Goal: Entertainment & Leisure: Consume media (video, audio)

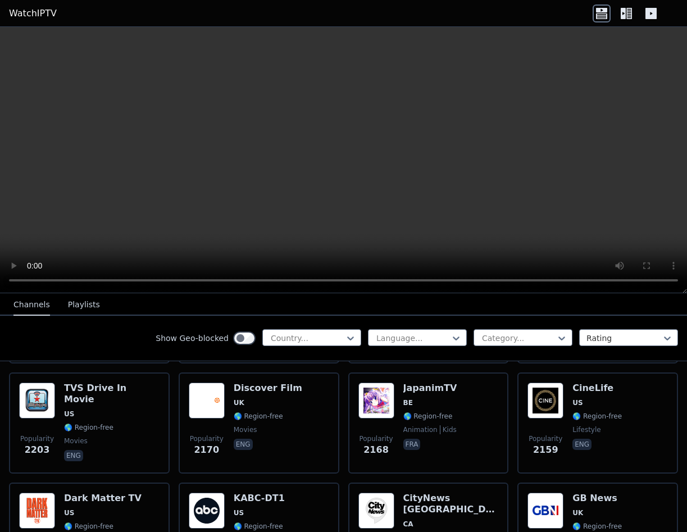
scroll to position [674, 0]
click at [347, 336] on icon at bounding box center [350, 338] width 11 height 11
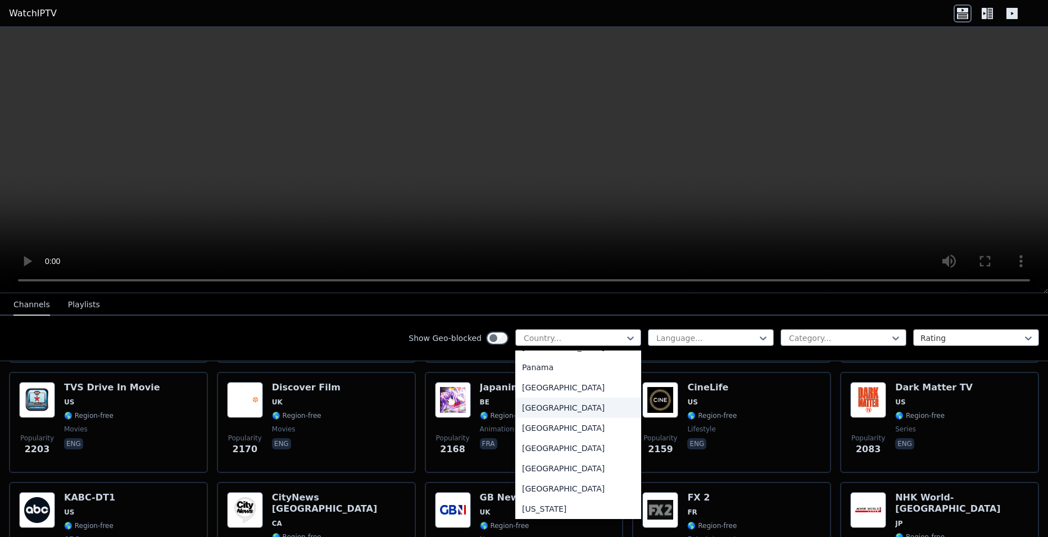
scroll to position [3348, 0]
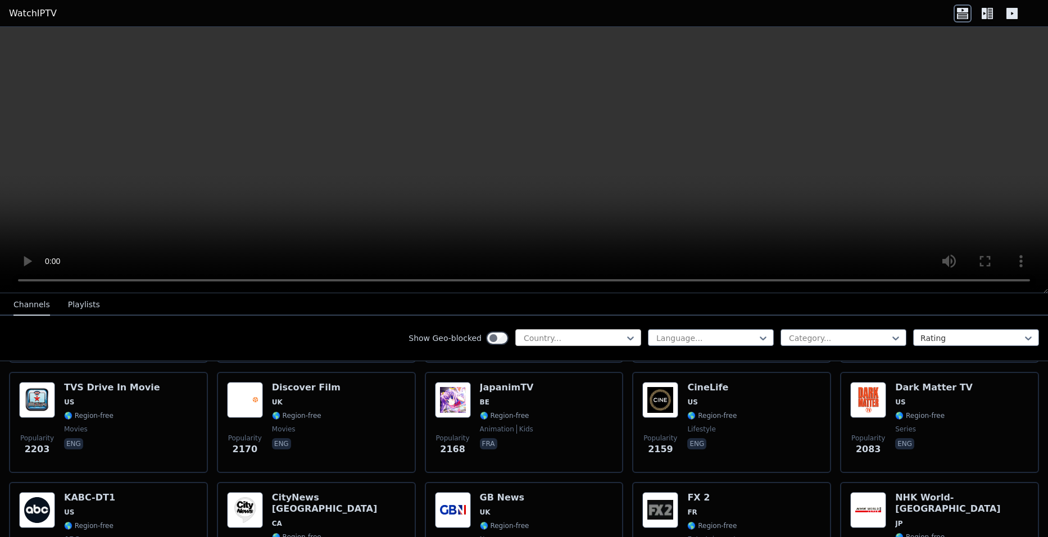
click at [558, 331] on div "Country..." at bounding box center [578, 337] width 126 height 17
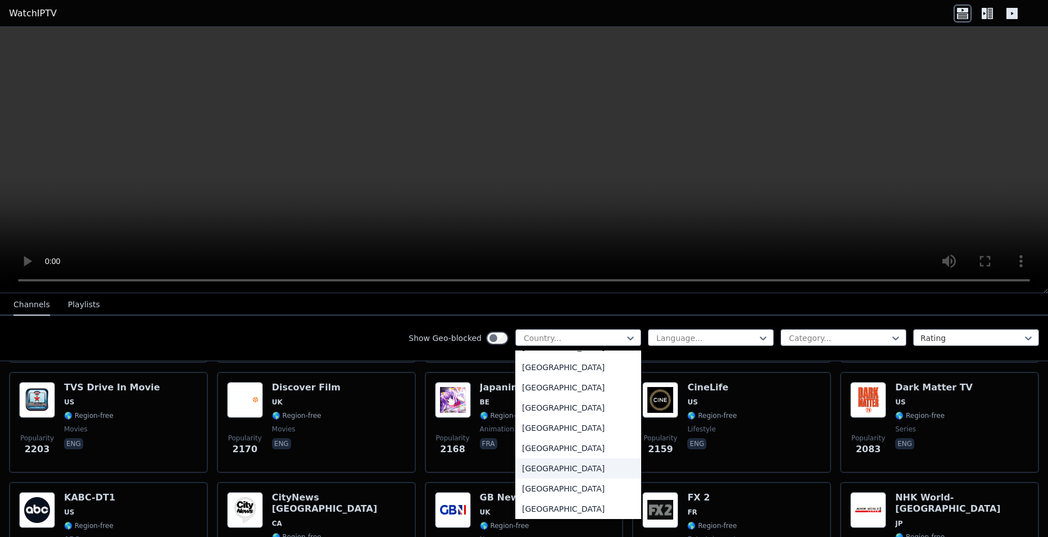
scroll to position [4013, 0]
click at [632, 358] on div "Show Geo-blocked 206 results available. Use Up and Down to choose options, pres…" at bounding box center [524, 338] width 1048 height 45
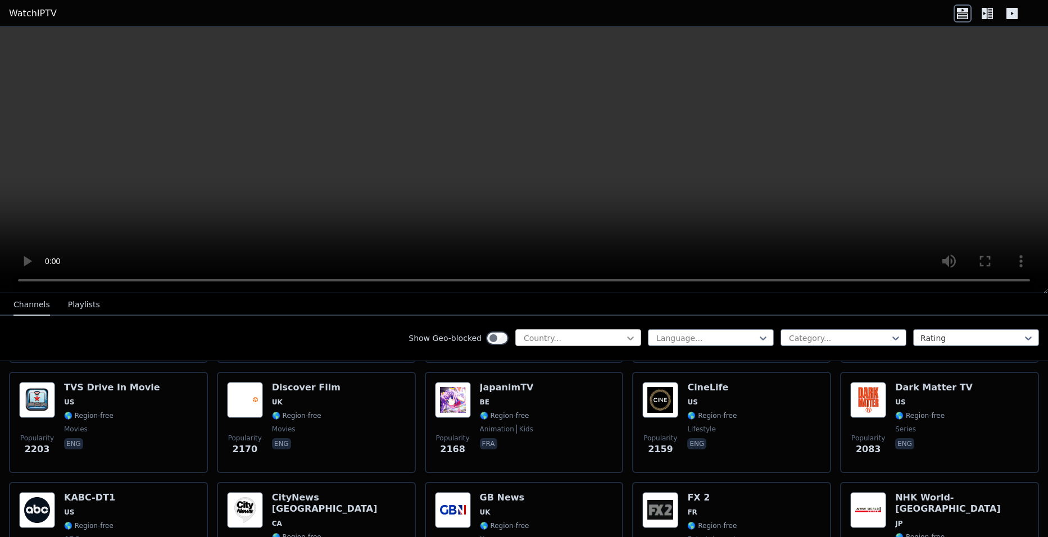
click at [627, 339] on icon at bounding box center [630, 338] width 7 height 4
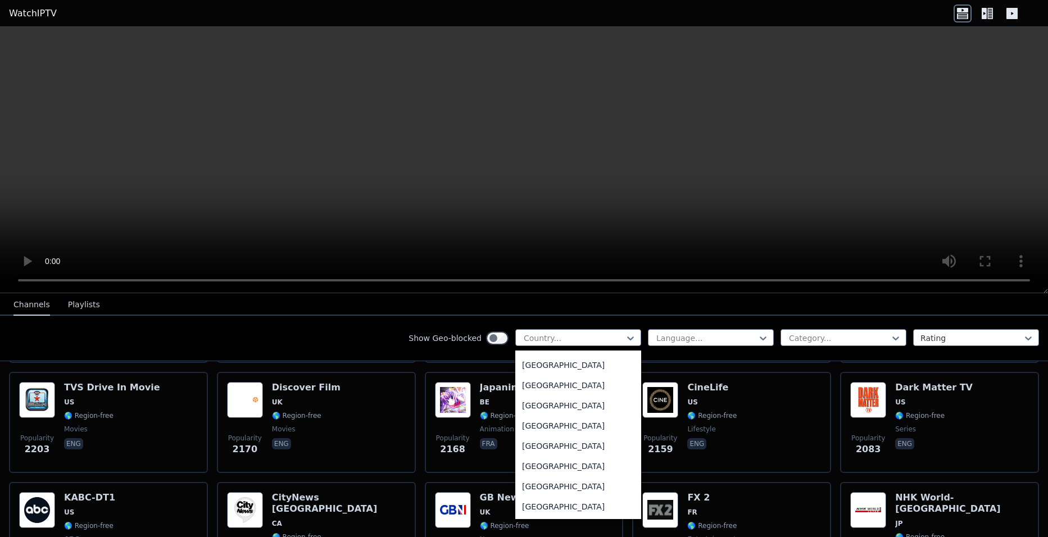
scroll to position [2208, 0]
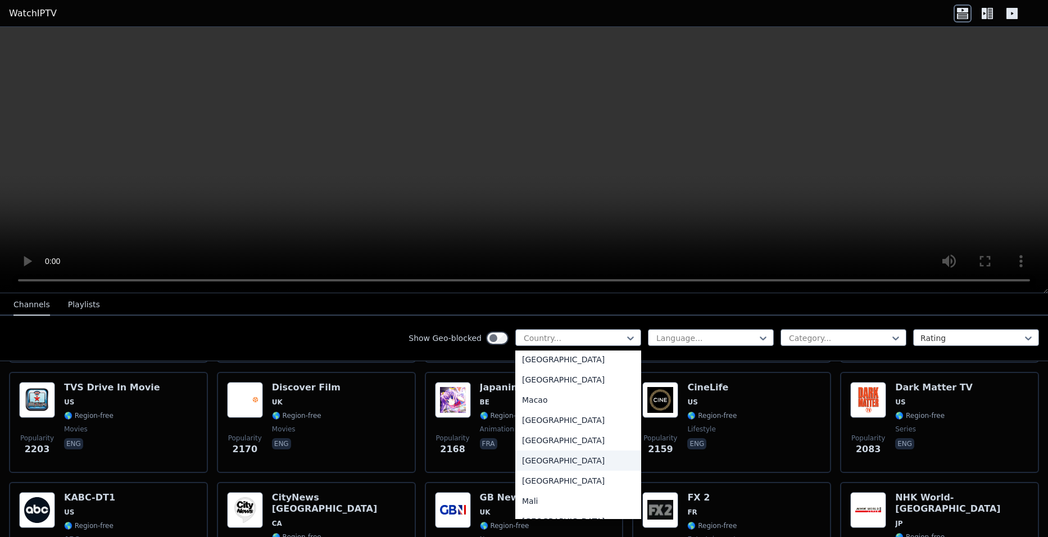
click at [530, 450] on div "[GEOGRAPHIC_DATA]" at bounding box center [578, 440] width 126 height 20
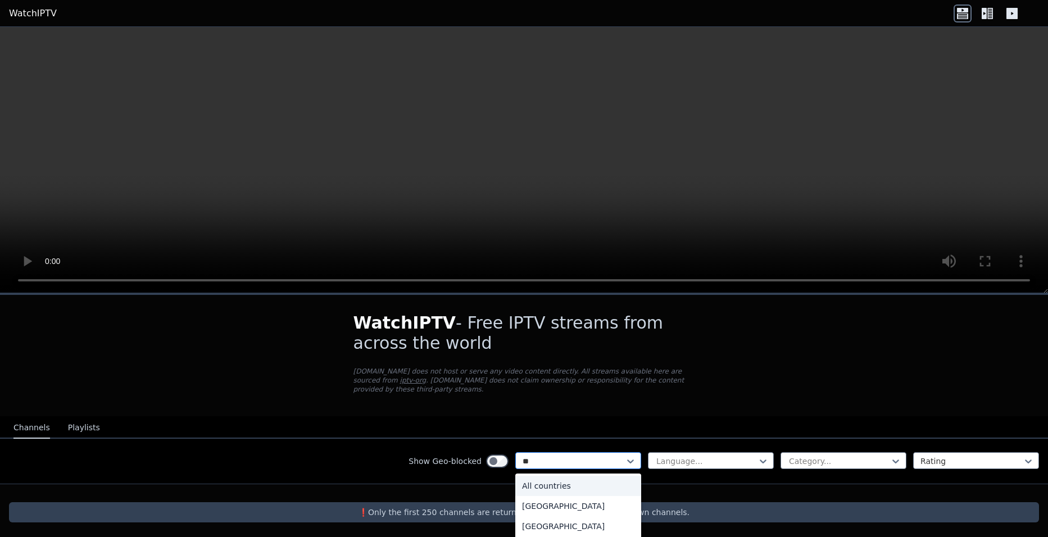
type input "***"
click at [568, 531] on div "[GEOGRAPHIC_DATA]" at bounding box center [578, 546] width 126 height 20
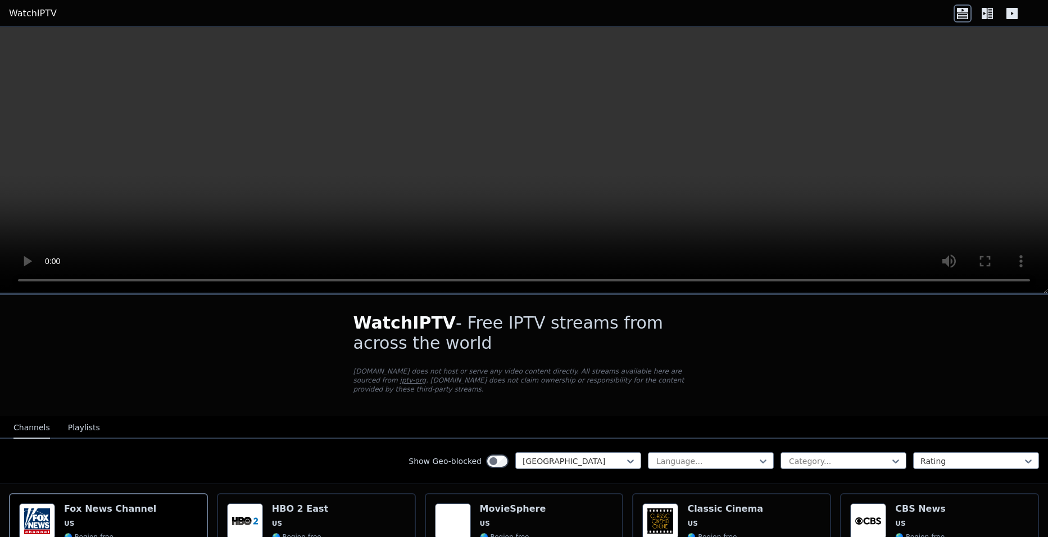
scroll to position [225, 0]
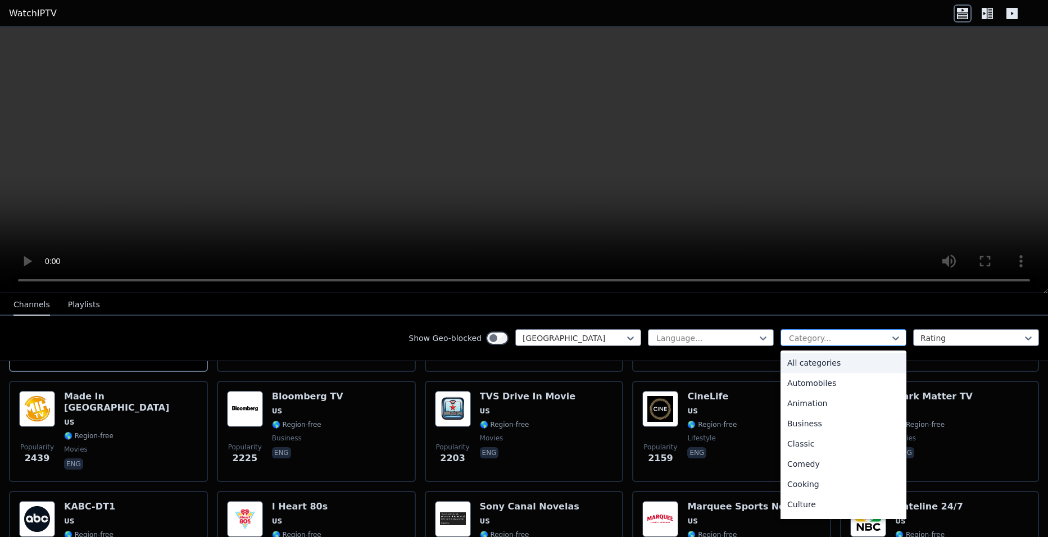
click at [686, 337] on div at bounding box center [839, 338] width 102 height 11
click at [686, 419] on div "Family" at bounding box center [843, 428] width 126 height 20
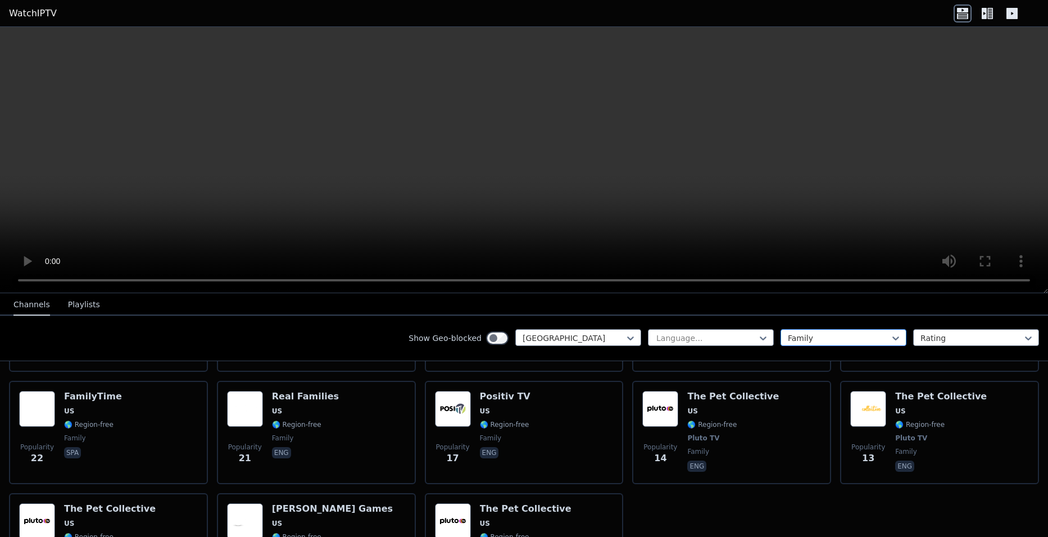
click at [686, 342] on div at bounding box center [839, 338] width 102 height 11
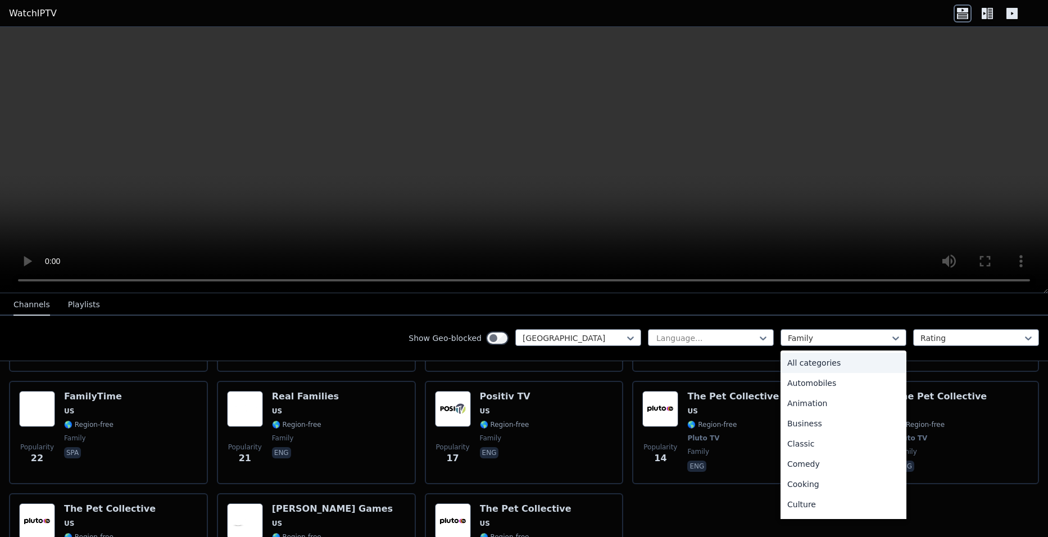
click at [686, 362] on div "All categories" at bounding box center [843, 363] width 126 height 20
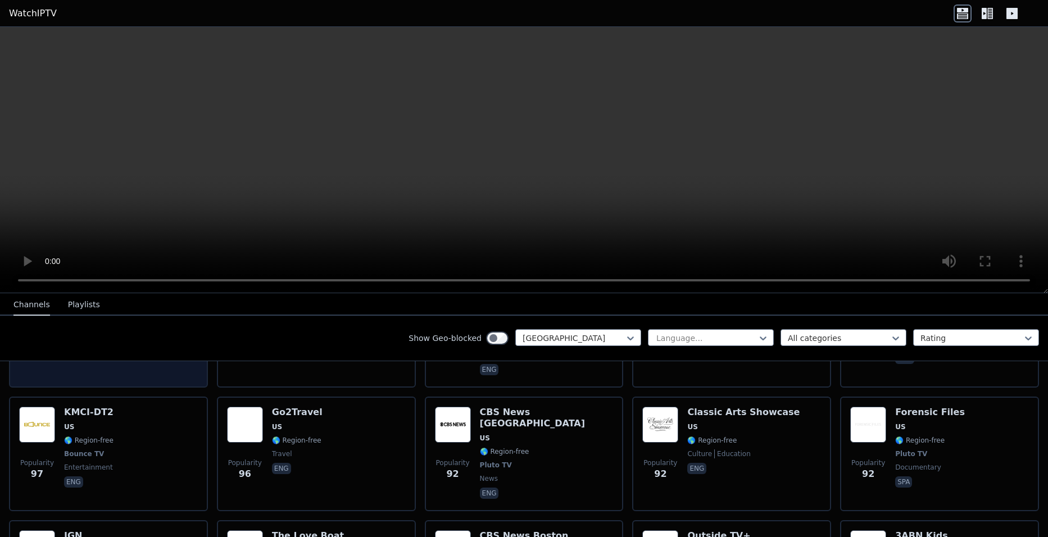
scroll to position [4943, 0]
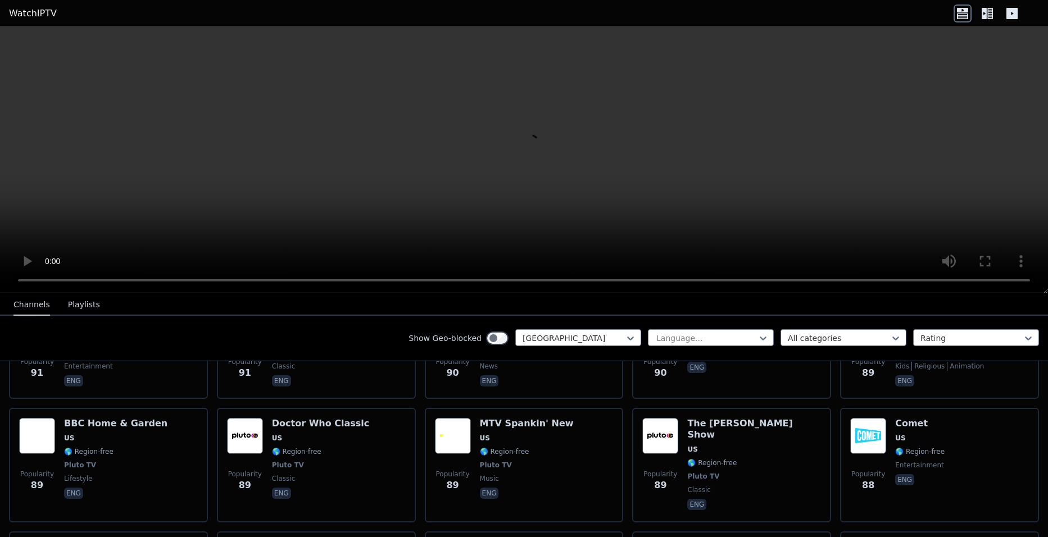
scroll to position [5597, 0]
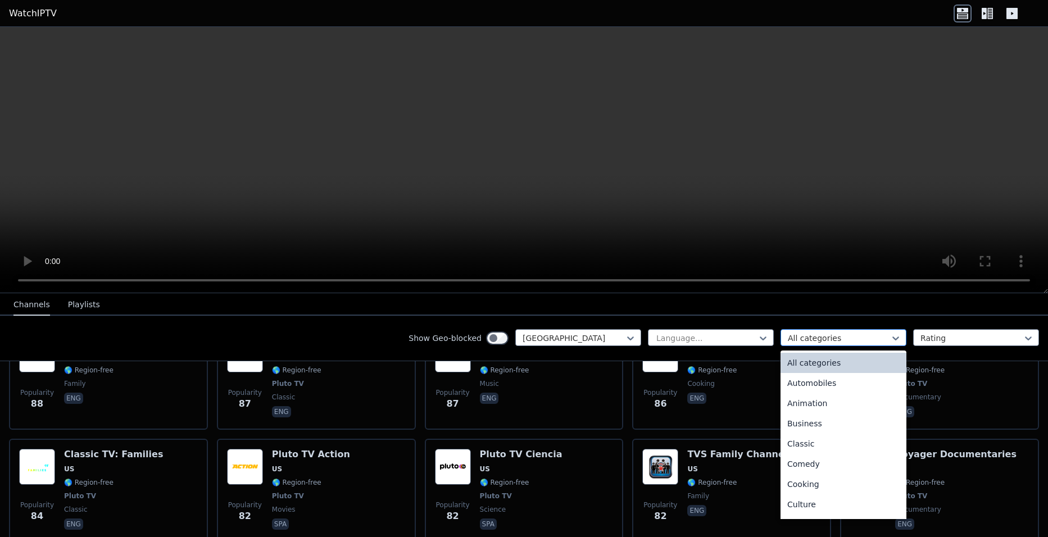
click at [686, 333] on div at bounding box center [839, 338] width 102 height 11
click at [686, 377] on div "Animation" at bounding box center [843, 381] width 126 height 20
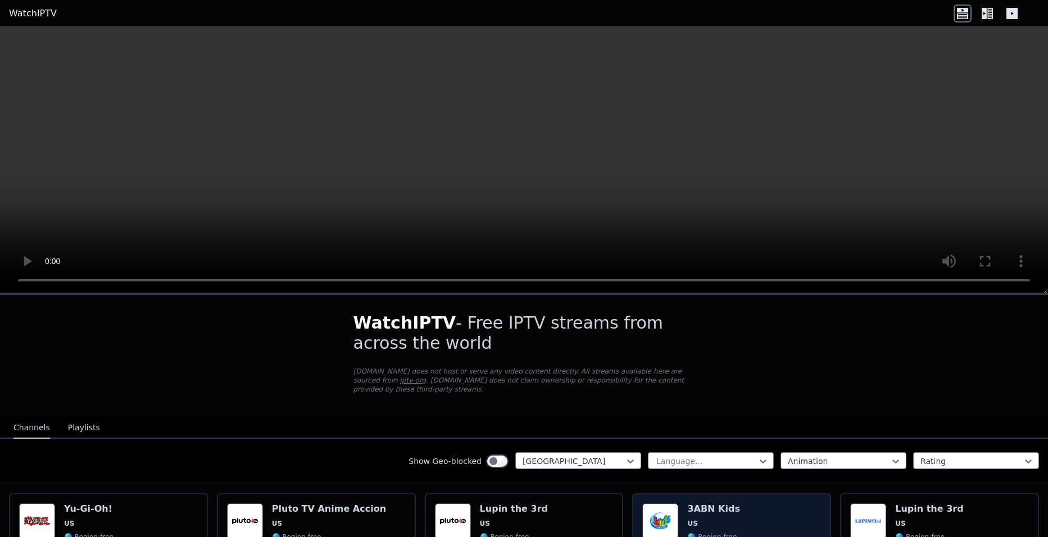
click at [686, 493] on div "Popularity 189 3ABN Kids US 🌎 Region-free 3ABN kids religious animation eng" at bounding box center [731, 544] width 199 height 103
click at [686, 456] on div at bounding box center [706, 461] width 102 height 11
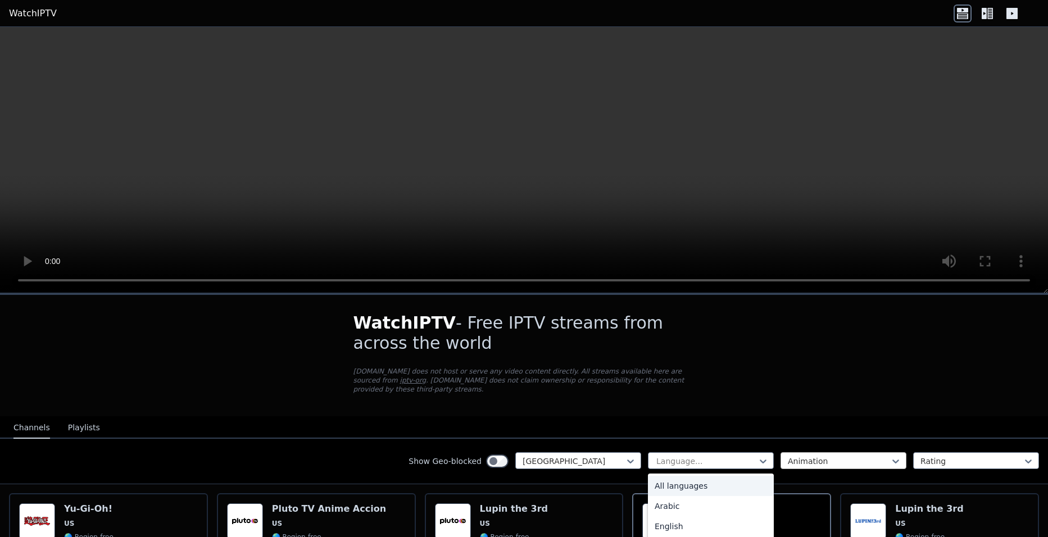
click at [686, 456] on div at bounding box center [839, 461] width 102 height 11
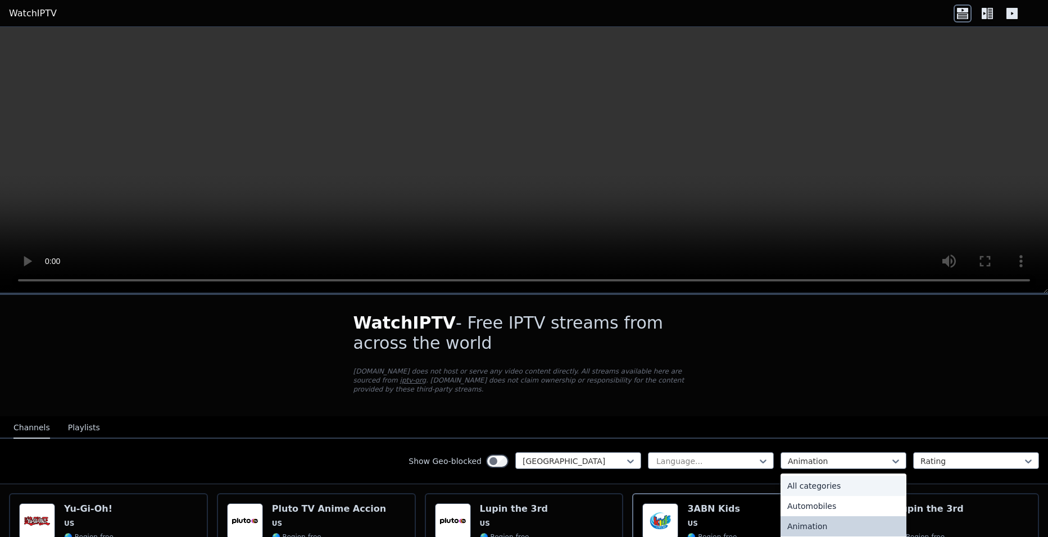
click at [686, 478] on div "All categories" at bounding box center [843, 486] width 126 height 20
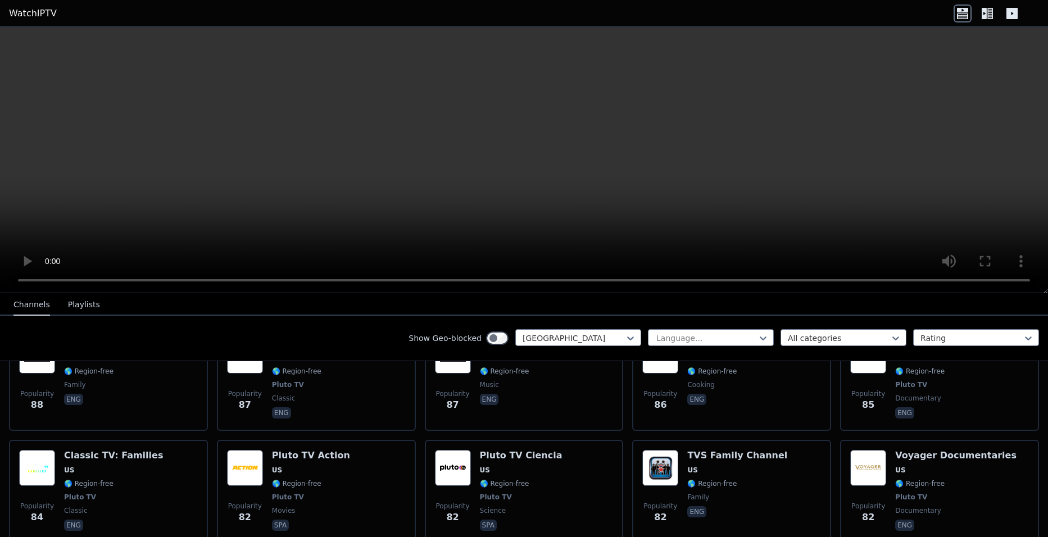
scroll to position [5597, 0]
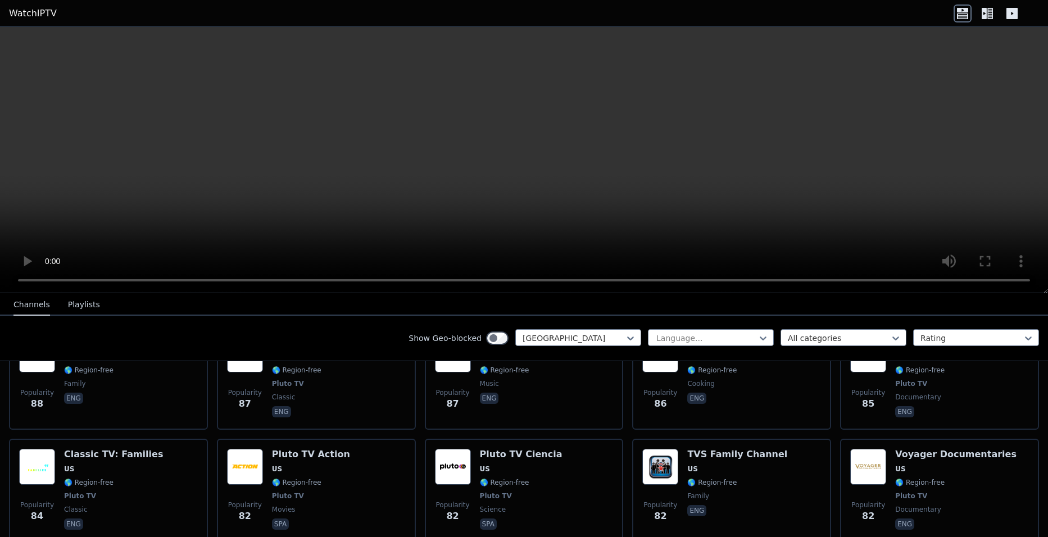
click at [79, 306] on button "Playlists" at bounding box center [84, 304] width 32 height 21
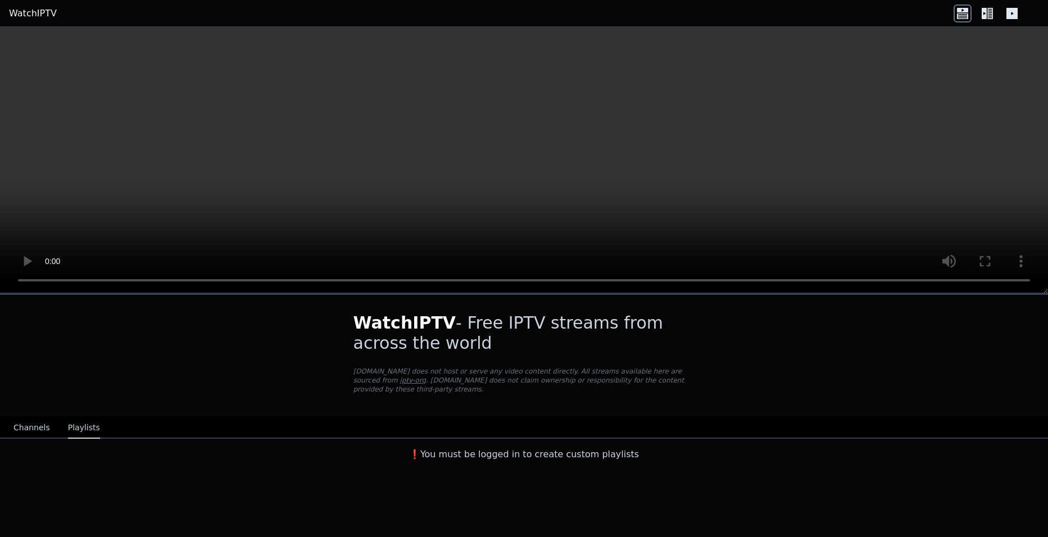
click at [28, 422] on button "Channels" at bounding box center [31, 427] width 37 height 21
